Goal: Task Accomplishment & Management: Complete application form

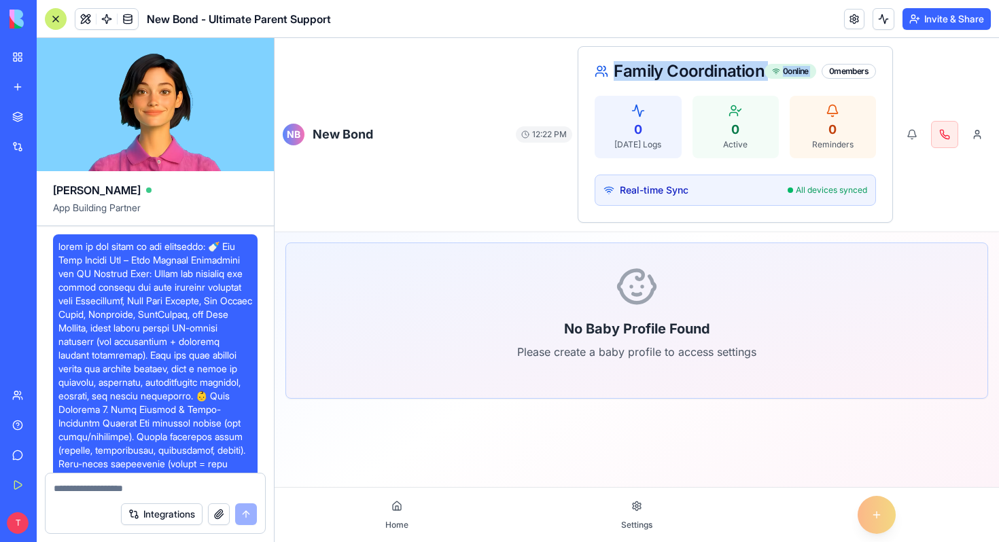
scroll to position [41406, 0]
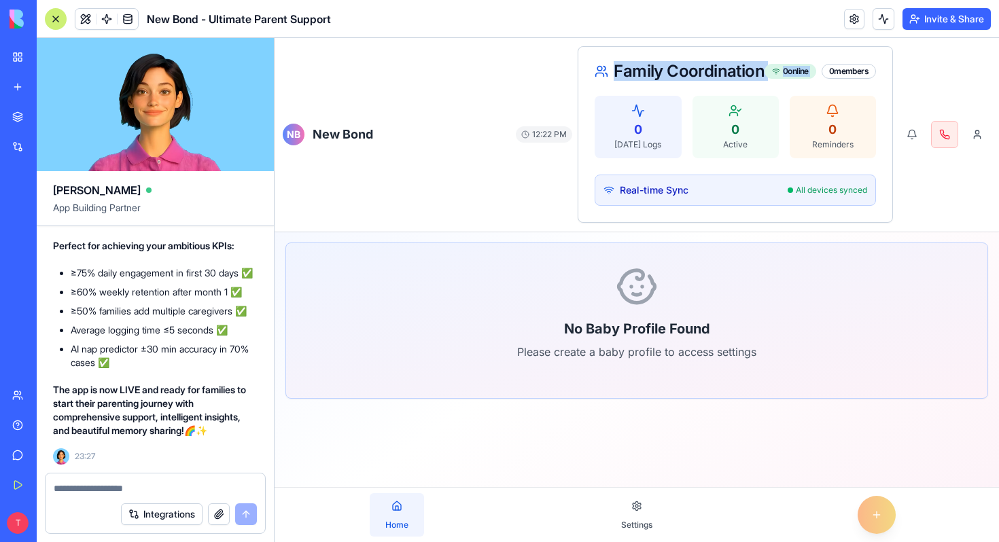
click at [403, 534] on button "Home" at bounding box center [397, 516] width 54 height 44
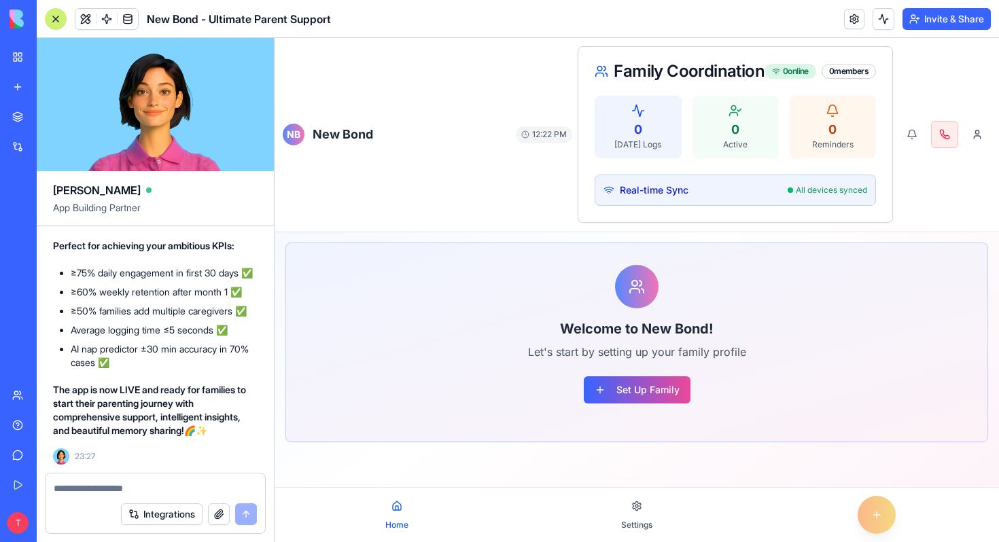
click at [632, 385] on button "Set Up Family" at bounding box center [637, 390] width 107 height 27
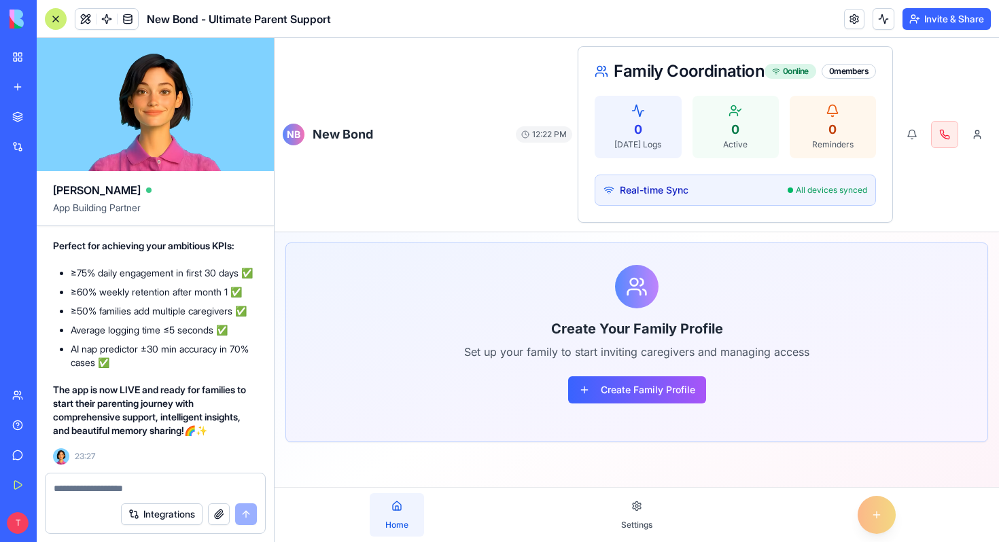
click at [399, 524] on span "Home" at bounding box center [396, 525] width 23 height 10
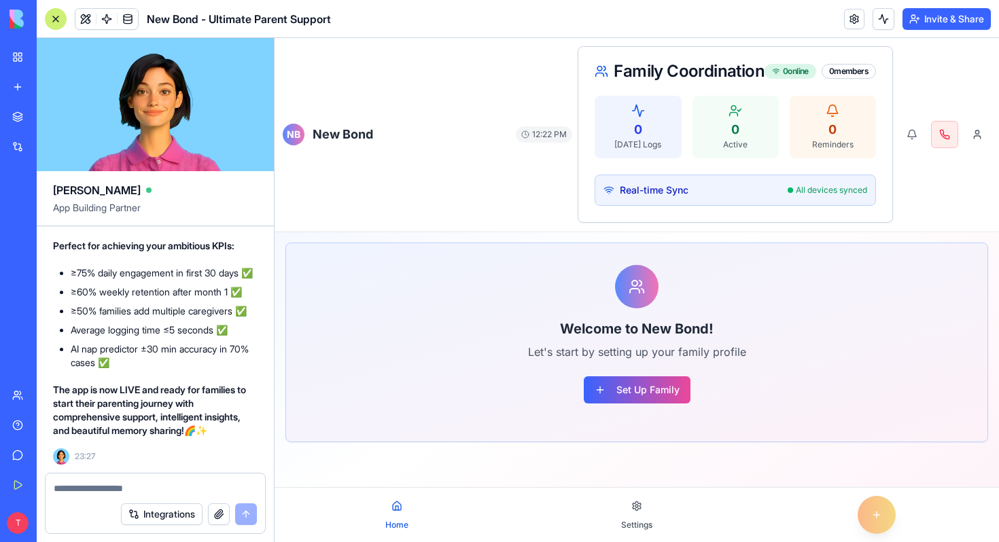
click at [71, 488] on textarea at bounding box center [155, 489] width 203 height 14
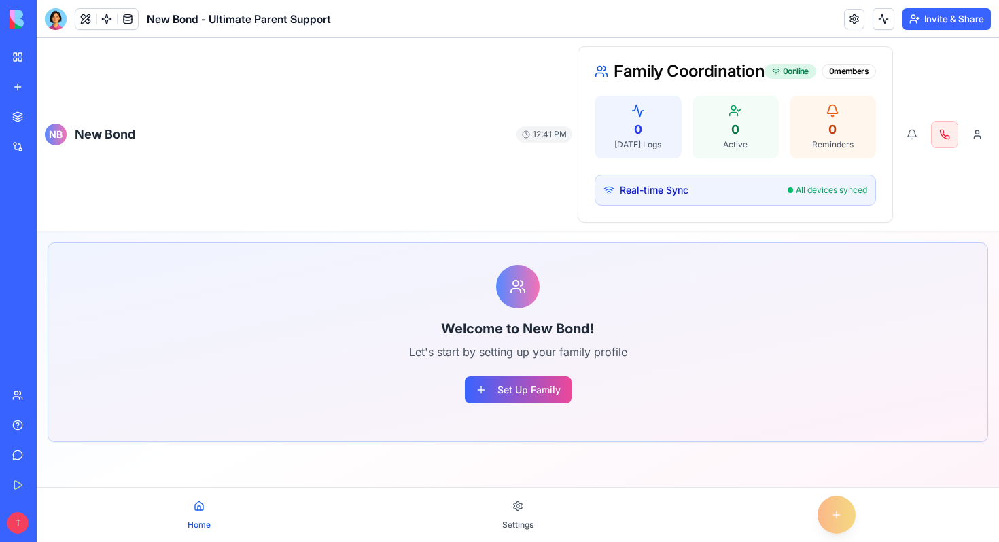
click at [511, 386] on button "Set Up Family" at bounding box center [518, 390] width 107 height 27
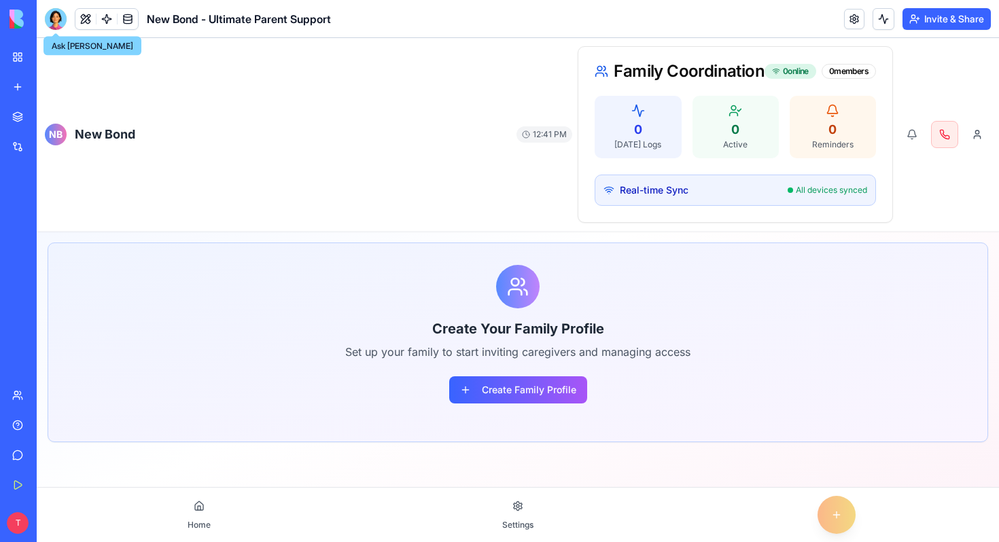
click at [56, 13] on div at bounding box center [56, 19] width 22 height 22
